Goal: Unclear

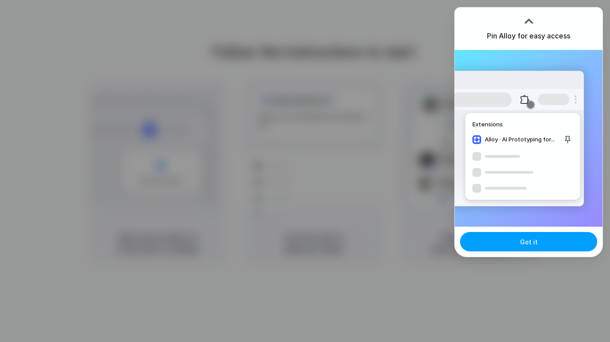
click at [549, 239] on button "Got it" at bounding box center [528, 241] width 137 height 19
